Goal: Task Accomplishment & Management: Use online tool/utility

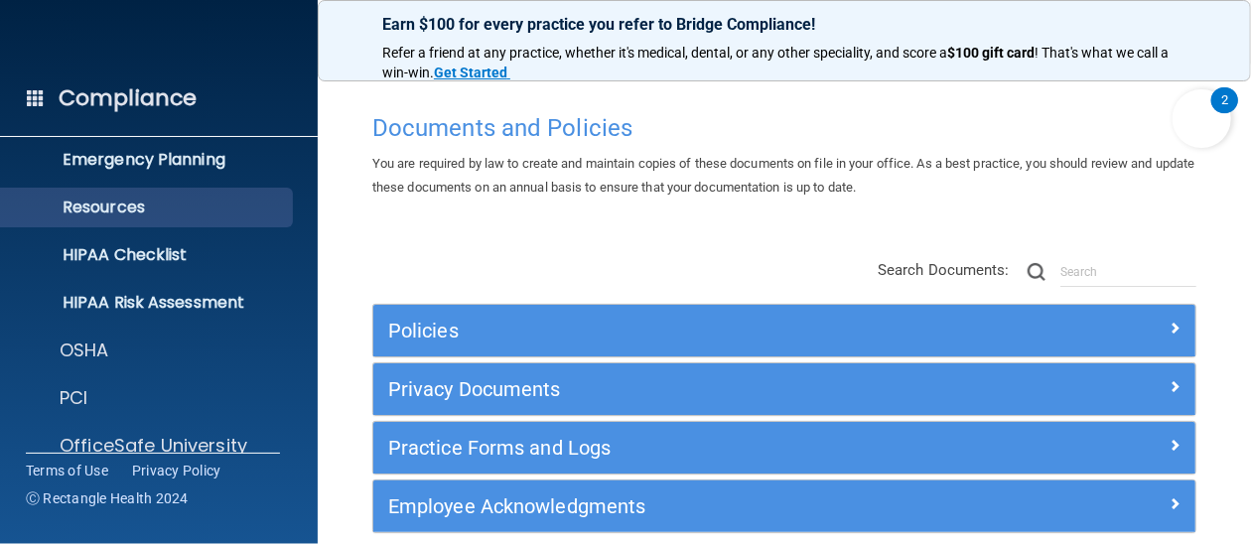
scroll to position [279, 0]
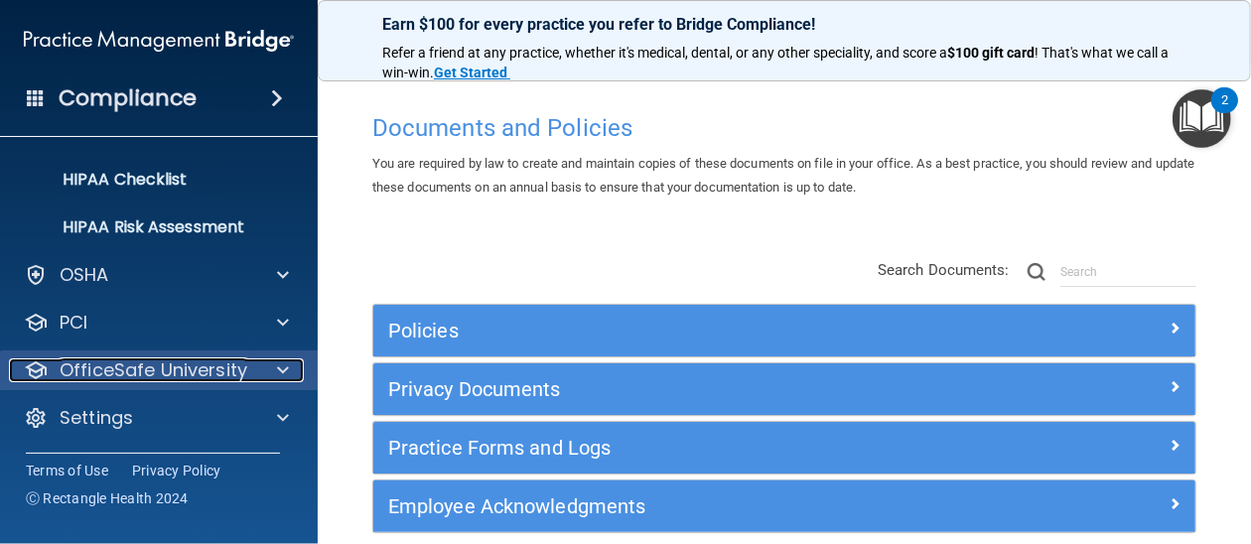
click at [168, 369] on p "OfficeSafe University" at bounding box center [154, 370] width 188 height 24
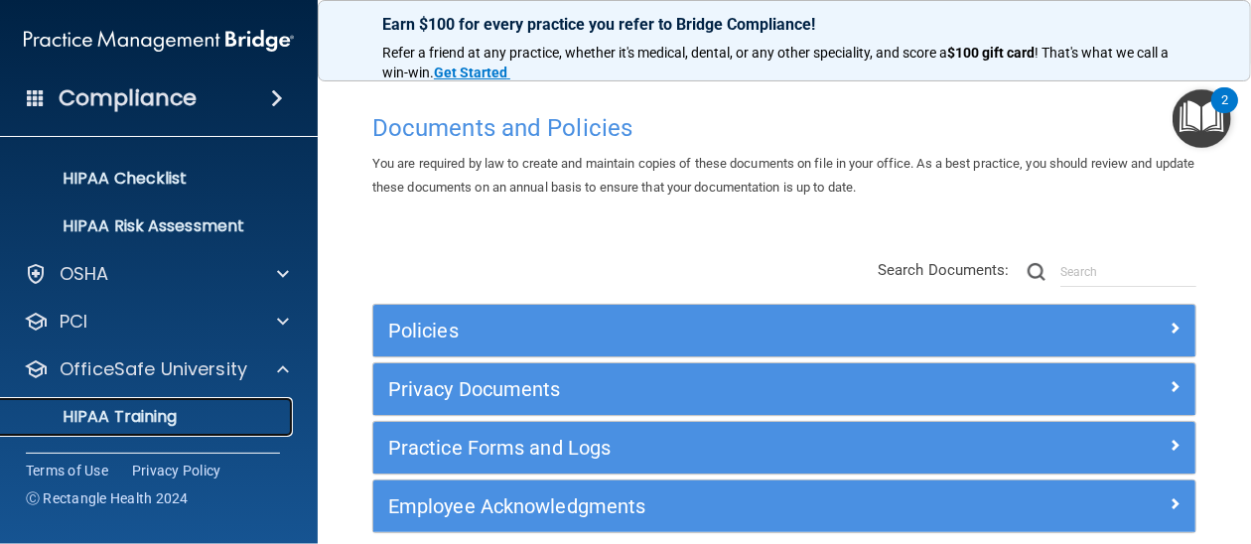
click at [128, 416] on p "HIPAA Training" at bounding box center [95, 417] width 164 height 20
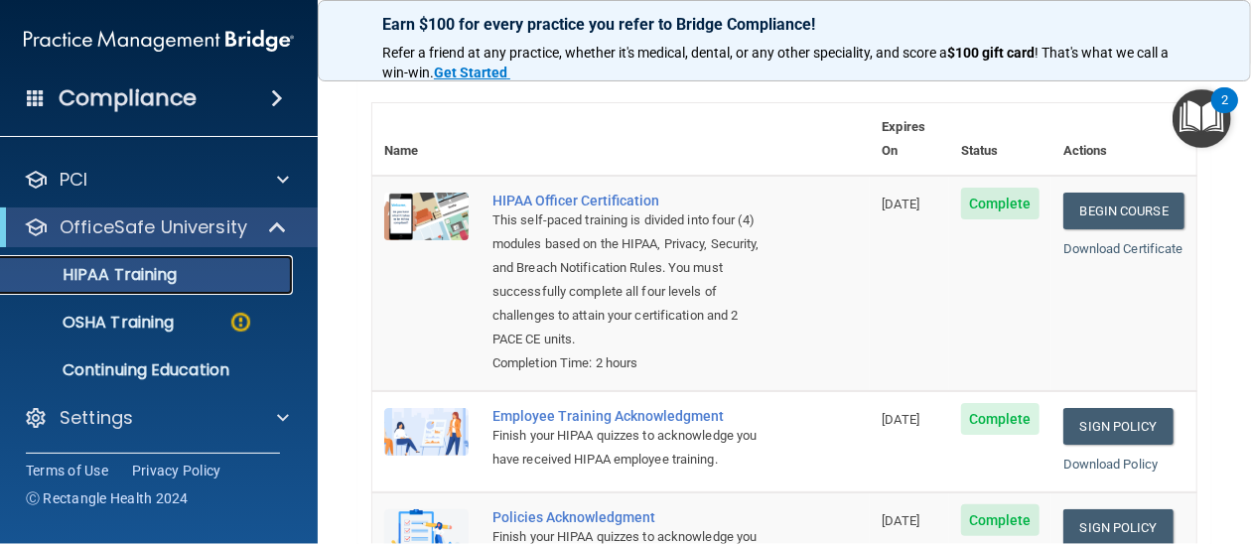
scroll to position [298, 0]
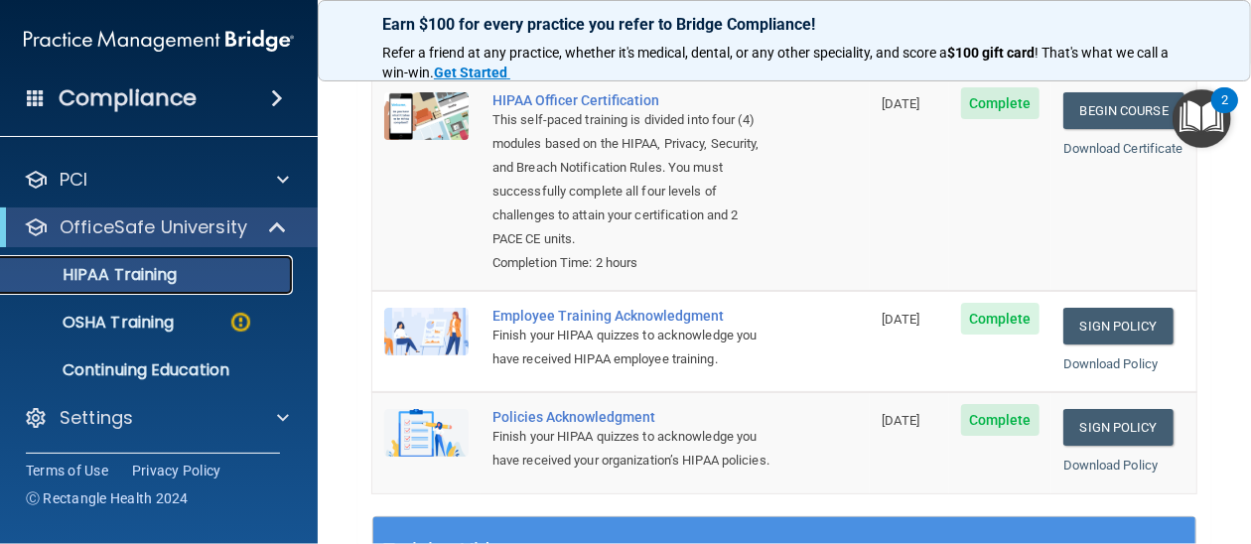
click at [154, 275] on p "HIPAA Training" at bounding box center [95, 275] width 164 height 20
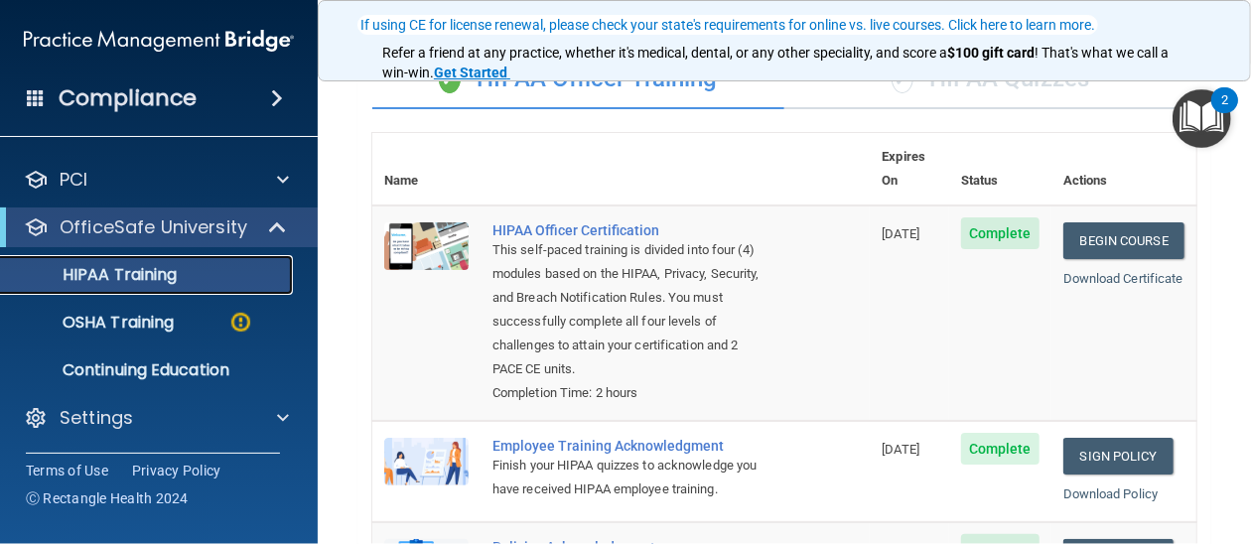
scroll to position [198, 0]
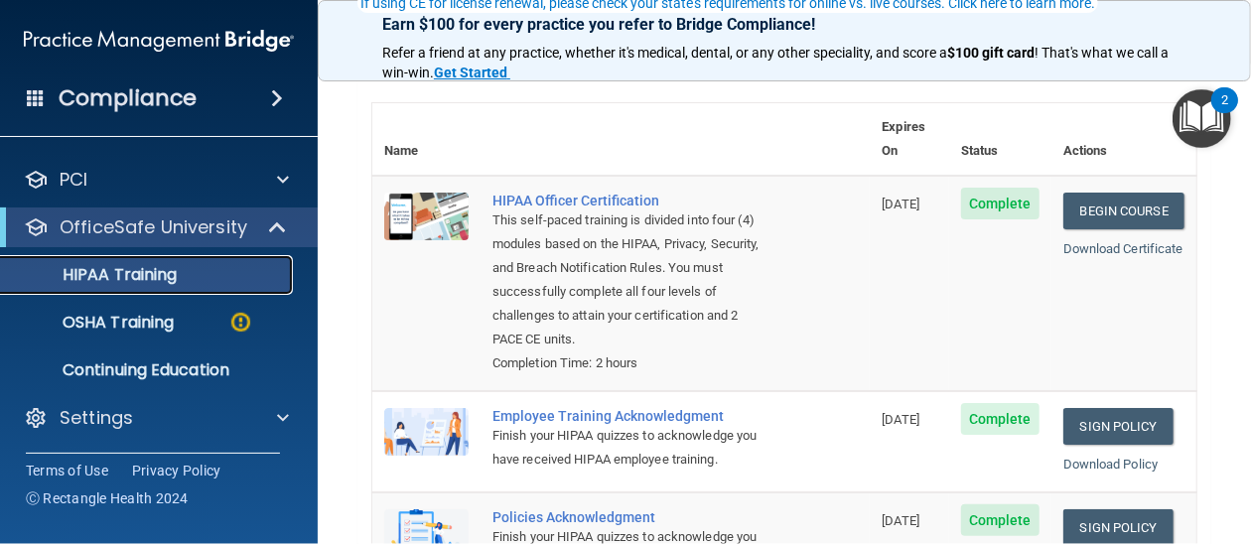
click at [144, 275] on p "HIPAA Training" at bounding box center [95, 275] width 164 height 20
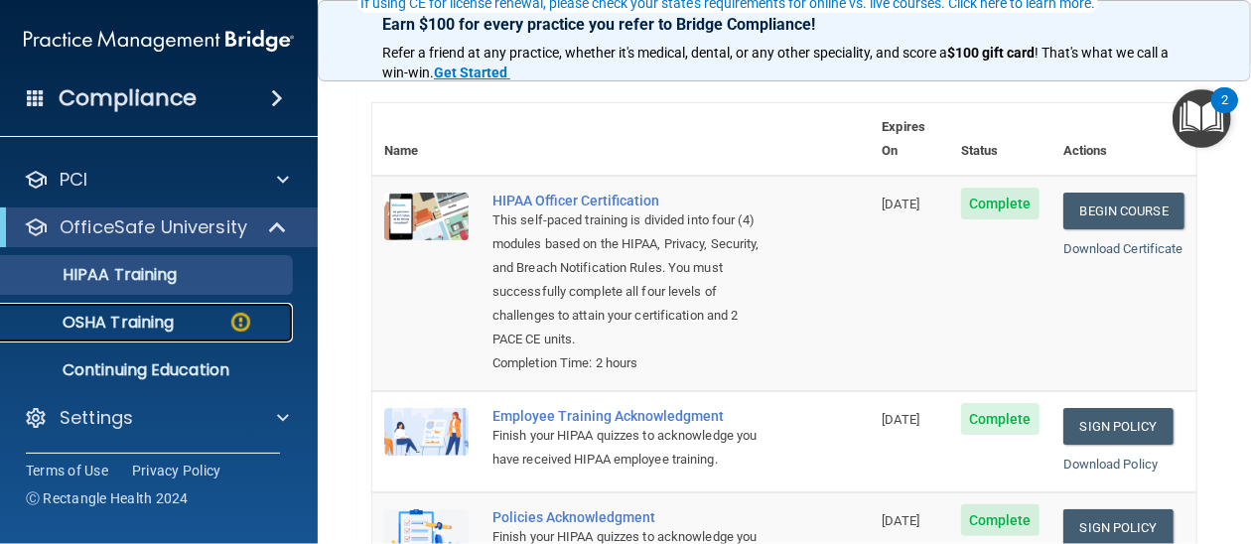
click at [121, 324] on p "OSHA Training" at bounding box center [93, 323] width 161 height 20
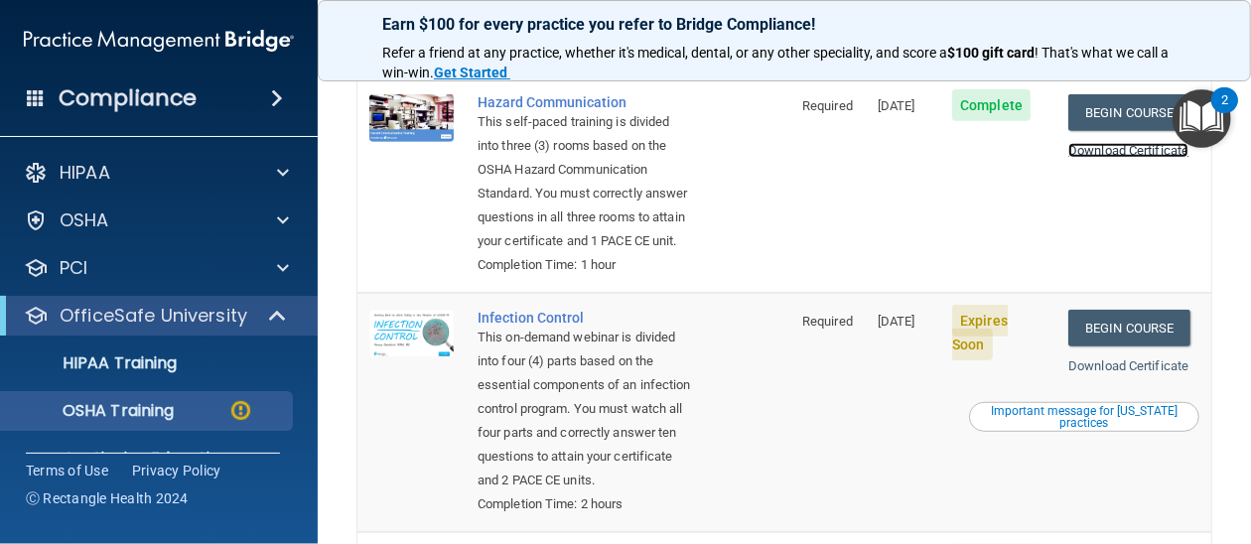
click at [1126, 158] on link "Download Certificate" at bounding box center [1128, 150] width 120 height 15
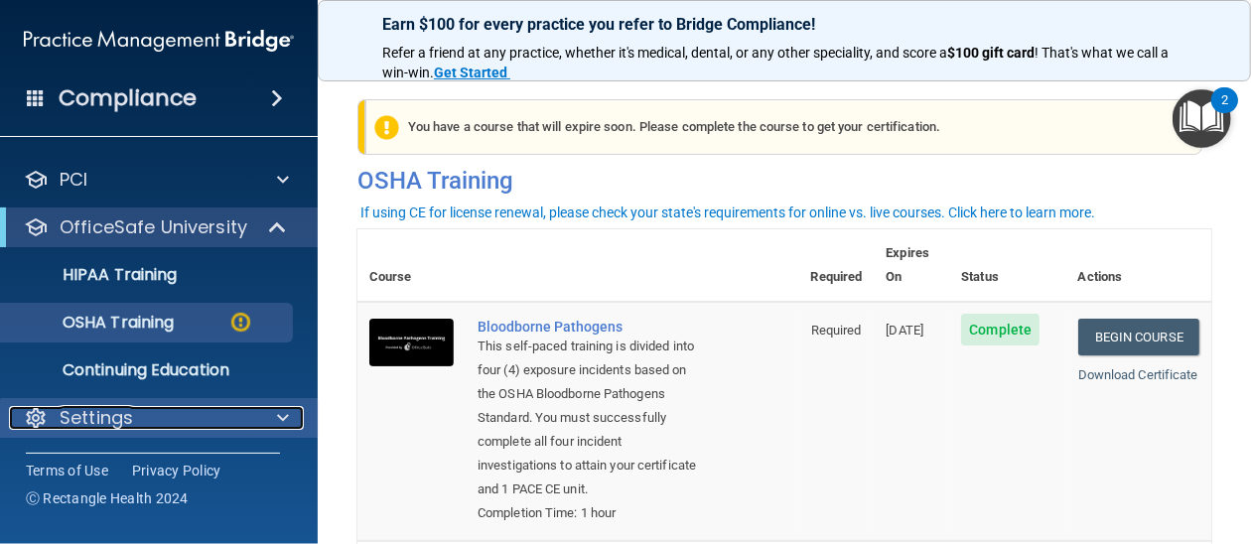
click at [130, 416] on p "Settings" at bounding box center [96, 418] width 73 height 24
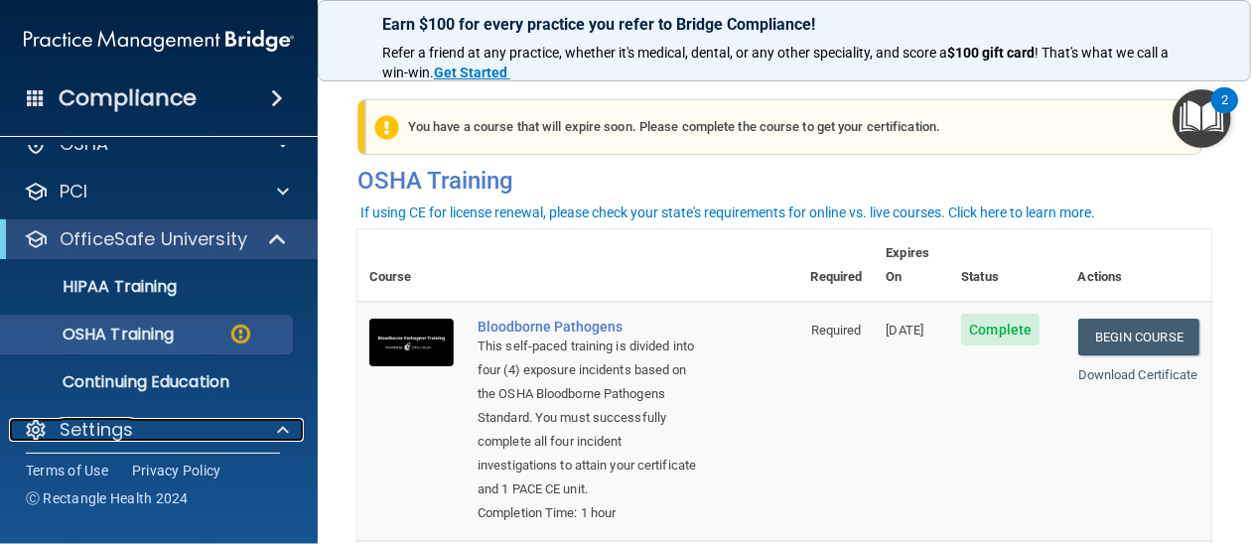
scroll to position [279, 0]
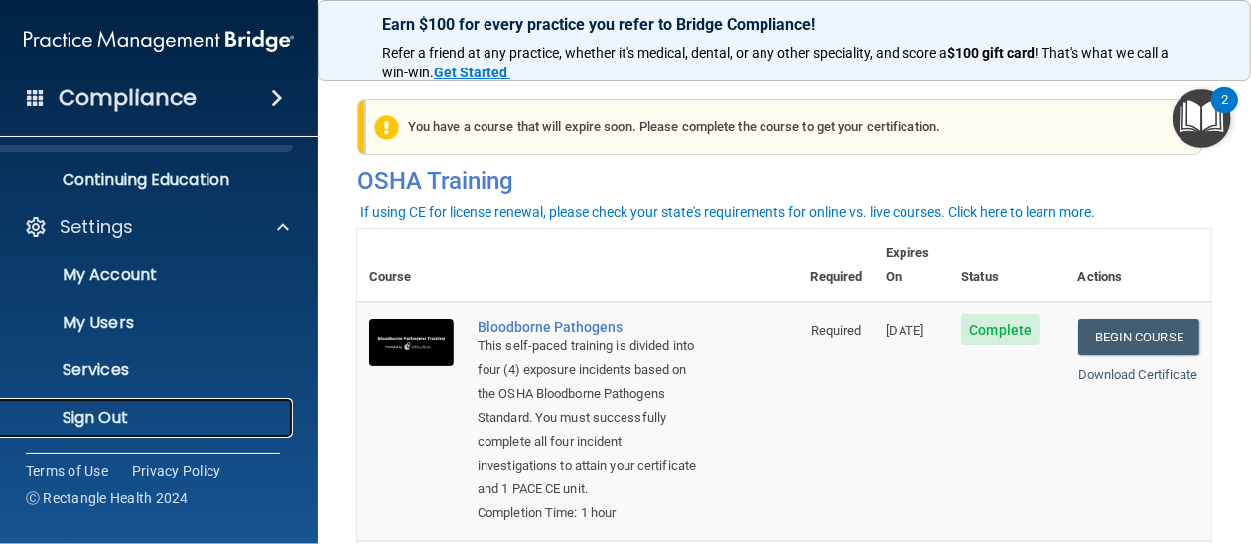
click at [107, 420] on p "Sign Out" at bounding box center [148, 418] width 271 height 20
